Goal: Transaction & Acquisition: Purchase product/service

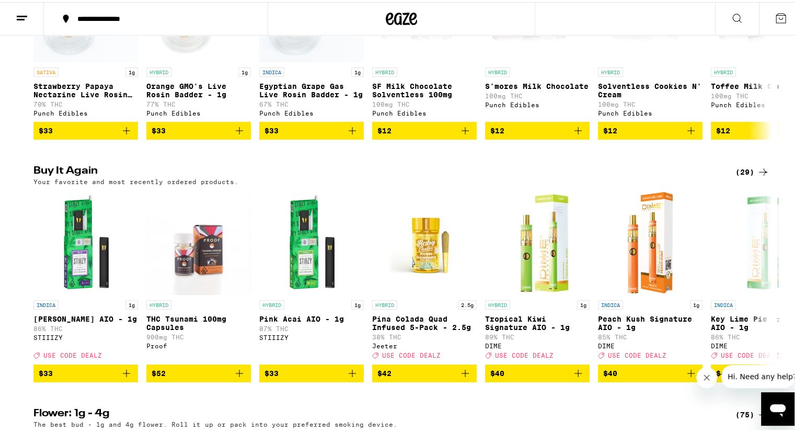
scroll to position [732, 0]
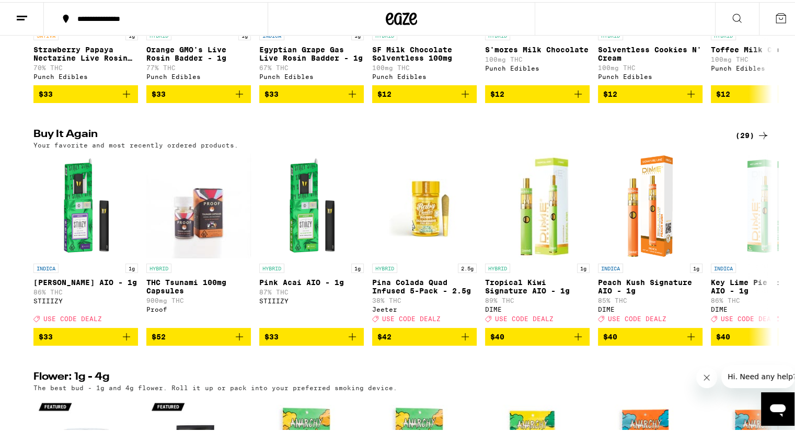
click at [742, 140] on div "(29)" at bounding box center [752, 133] width 34 height 13
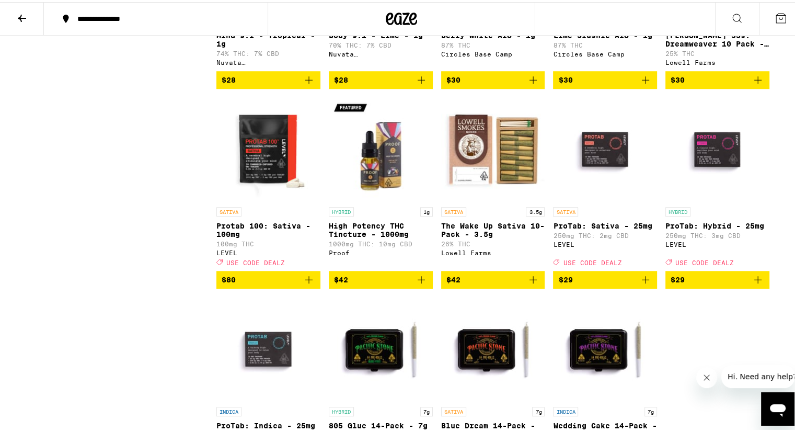
scroll to position [1045, 0]
